Goal: Navigation & Orientation: Find specific page/section

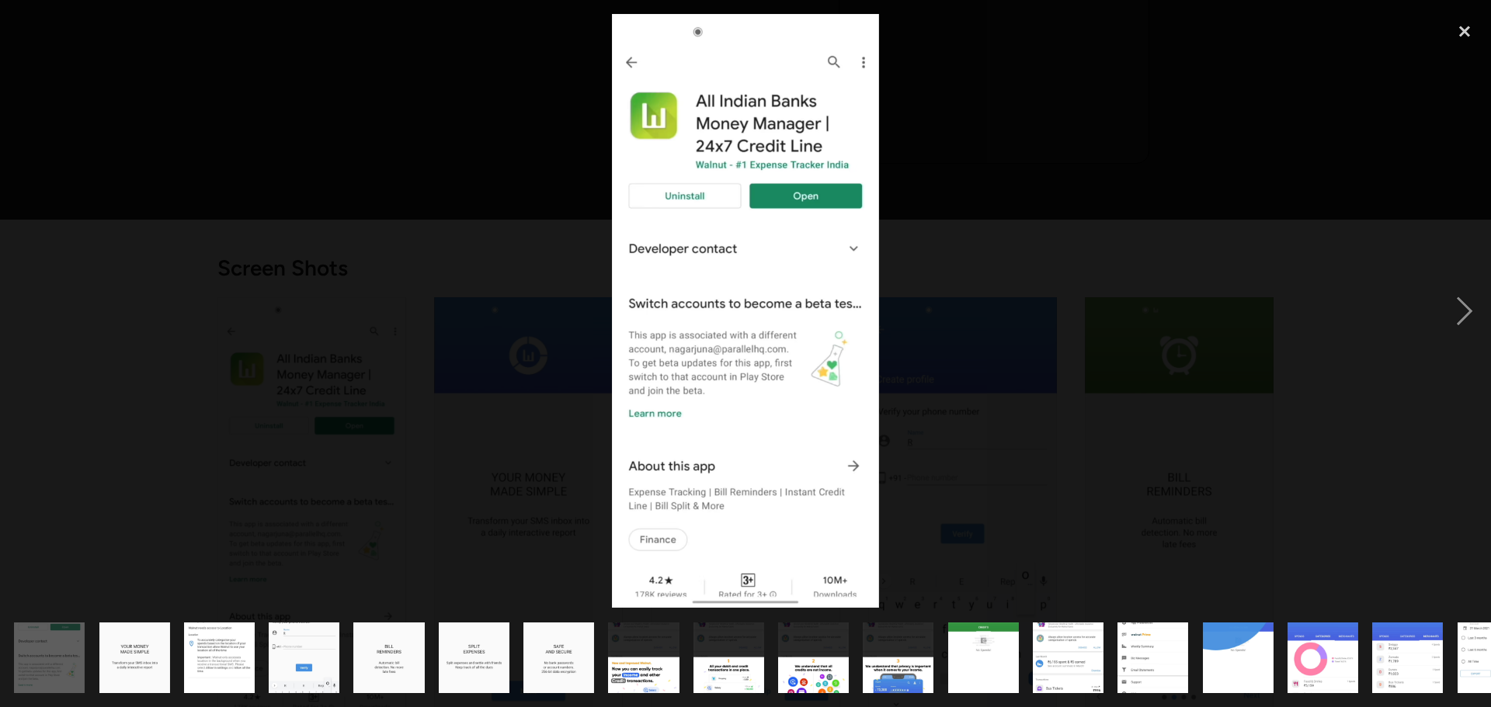
click at [1054, 231] on div at bounding box center [745, 311] width 1491 height 594
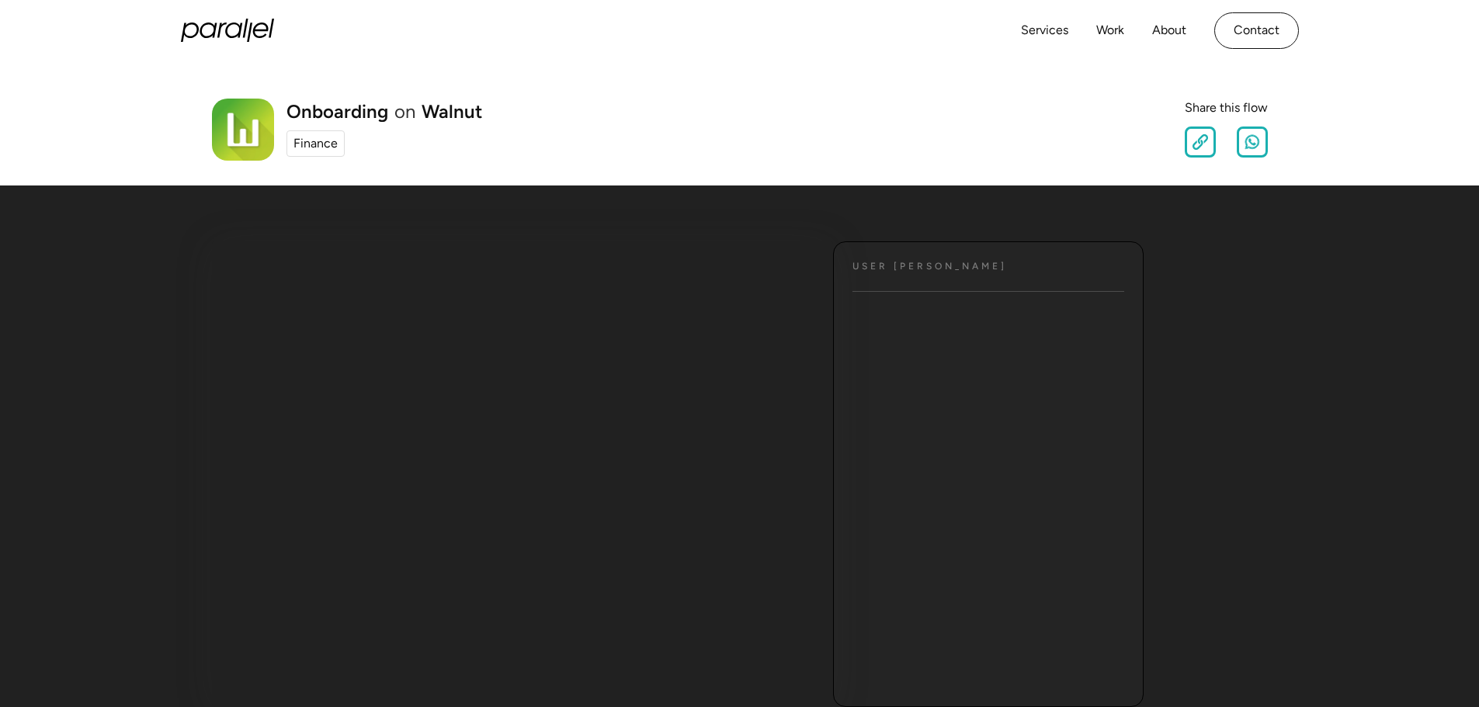
click at [358, 114] on h1 "Onboarding" at bounding box center [337, 111] width 102 height 19
click at [321, 143] on div "Finance" at bounding box center [315, 143] width 44 height 19
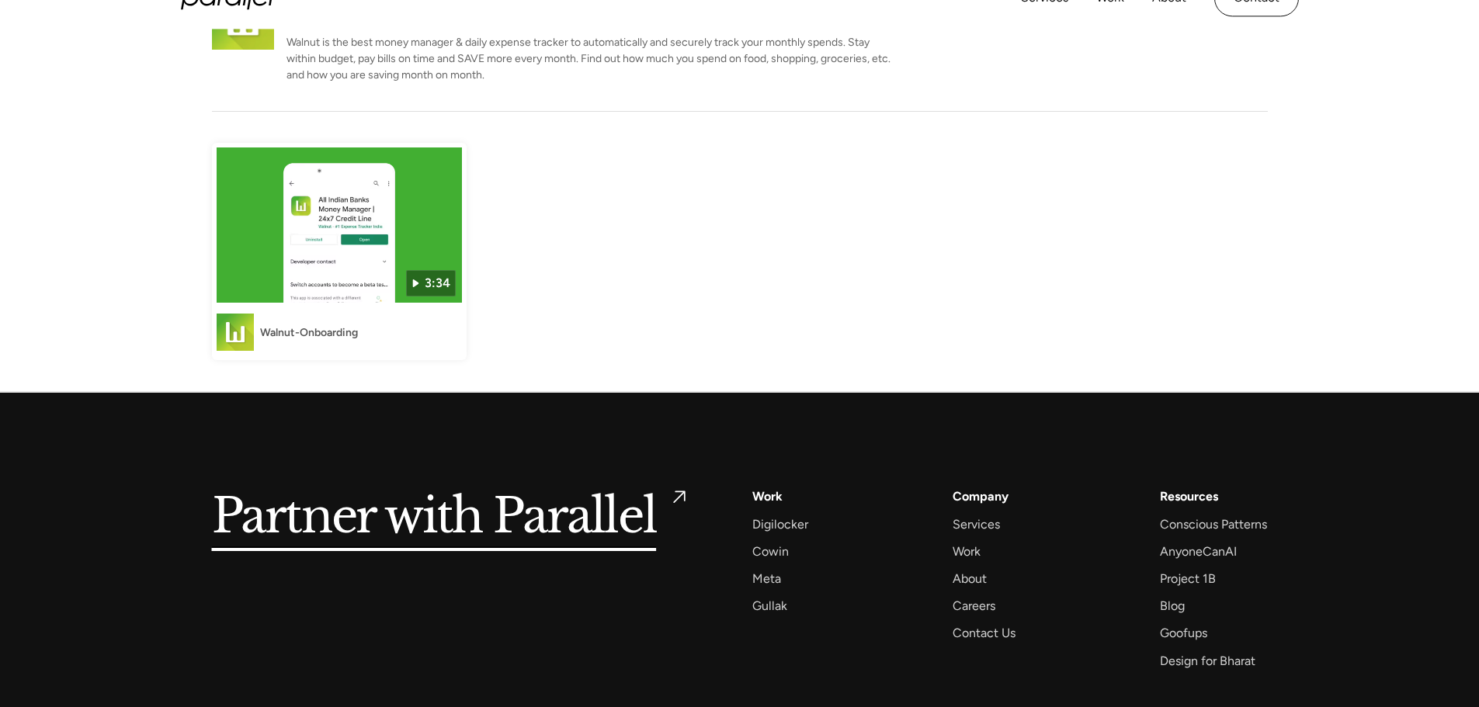
scroll to position [141, 0]
